Goal: Task Accomplishment & Management: Use online tool/utility

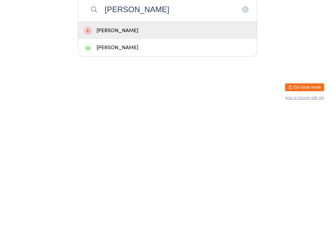
type input "[PERSON_NAME]"
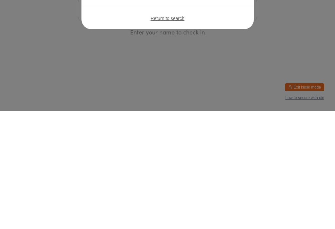
click at [238, 45] on div "Sorry, [PERSON_NAME]! Your membership has expired. Please see a staff member to…" at bounding box center [167, 114] width 335 height 229
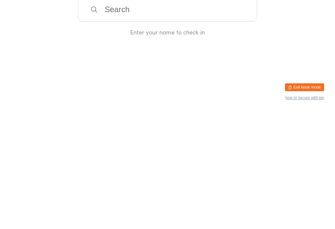
click at [236, 42] on html "You have now entered Kiosk Mode. Members will be able to check themselves in us…" at bounding box center [167, 114] width 335 height 229
click at [224, 115] on input "search" at bounding box center [168, 127] width 180 height 24
type input "Tashvi"
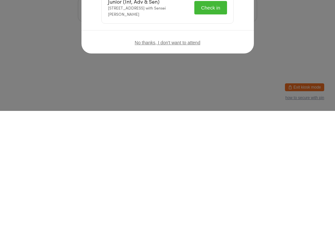
click at [237, 46] on icon "button" at bounding box center [237, 49] width 7 height 7
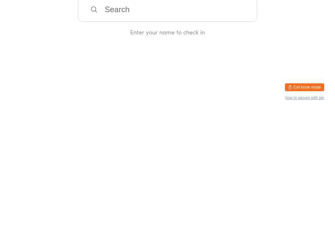
click at [212, 127] on input "search" at bounding box center [168, 127] width 180 height 24
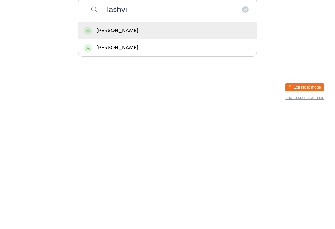
type input "Tashvi"
click at [181, 144] on div "[PERSON_NAME]" at bounding box center [168, 148] width 168 height 9
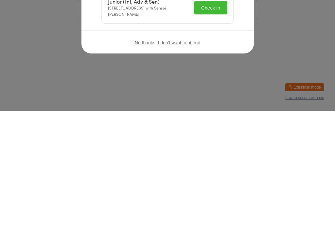
click at [220, 123] on button "Check in" at bounding box center [211, 125] width 33 height 13
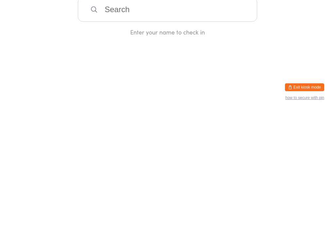
click at [236, 41] on div "Manual search Scanner input Check Out Welcome! Enter your name to check in" at bounding box center [167, 77] width 335 height 154
click at [145, 125] on input "search" at bounding box center [168, 127] width 180 height 24
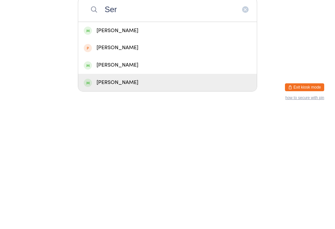
type input "Ser"
click at [138, 196] on div "[PERSON_NAME]" at bounding box center [168, 200] width 168 height 9
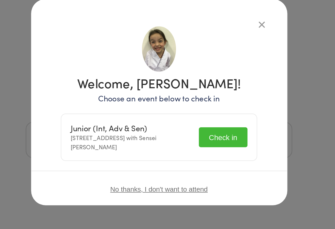
click at [195, 119] on button "Check in" at bounding box center [211, 125] width 33 height 13
